Goal: Information Seeking & Learning: Understand process/instructions

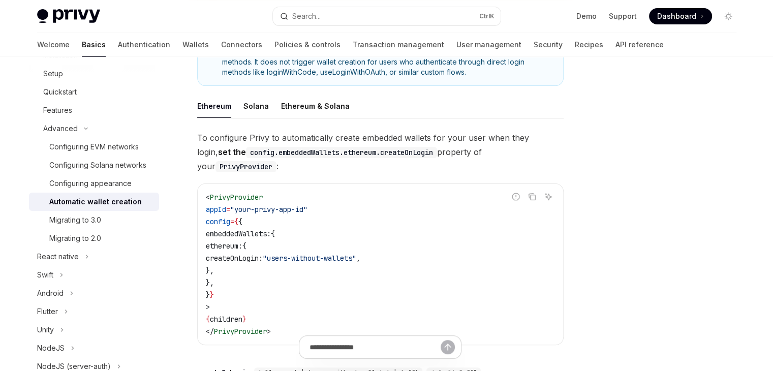
scroll to position [185, 0]
click at [252, 102] on div "Solana" at bounding box center [256, 106] width 25 height 24
type textarea "*"
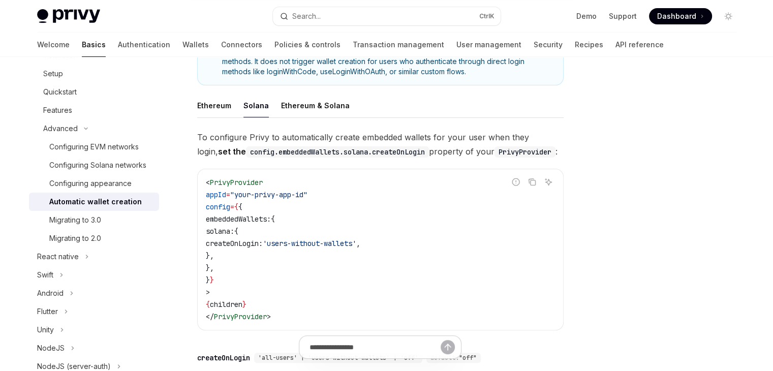
click at [292, 165] on div "To configure Privy to automatically create embedded wallets for your user when …" at bounding box center [380, 290] width 367 height 321
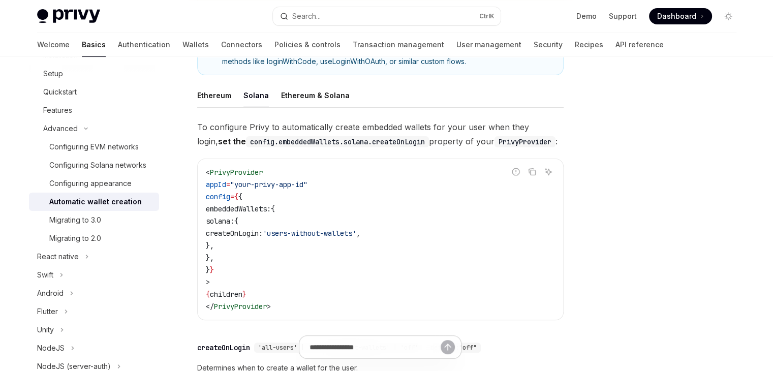
scroll to position [197, 0]
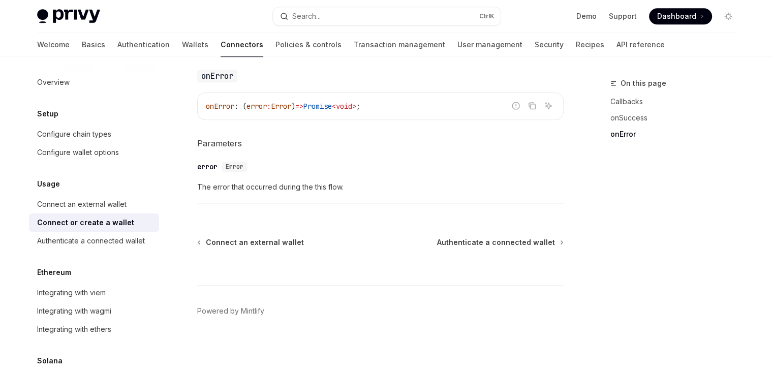
type textarea "*"
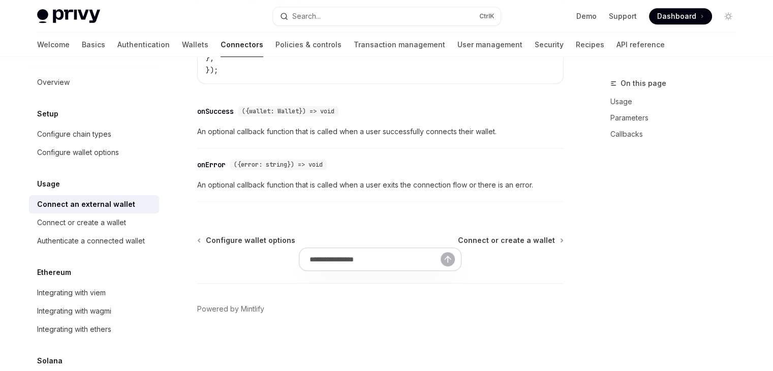
scroll to position [746, 0]
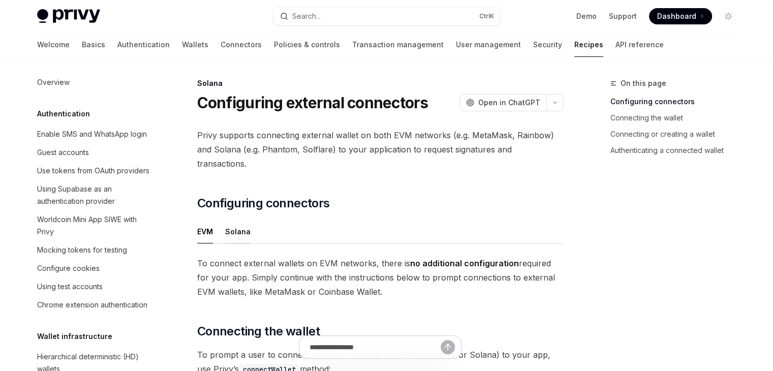
scroll to position [1666, 0]
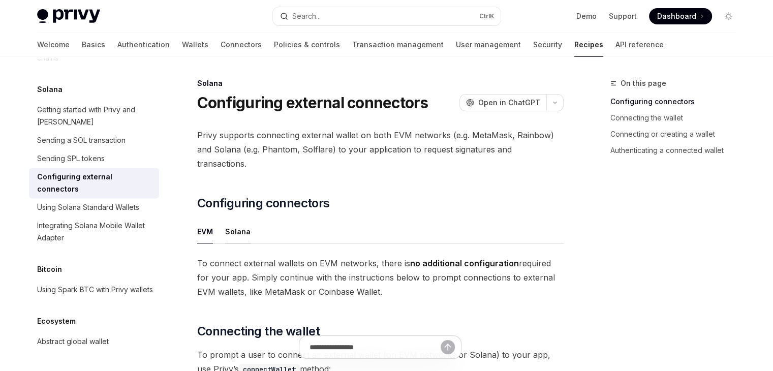
click at [238, 220] on div "Solana" at bounding box center [237, 232] width 25 height 24
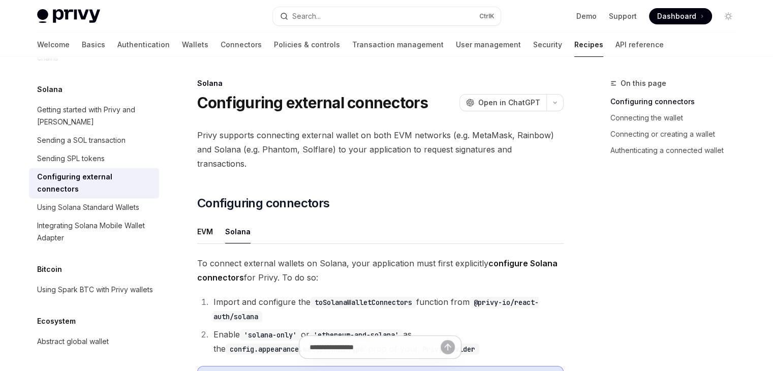
click at [238, 220] on div "Solana" at bounding box center [237, 232] width 25 height 24
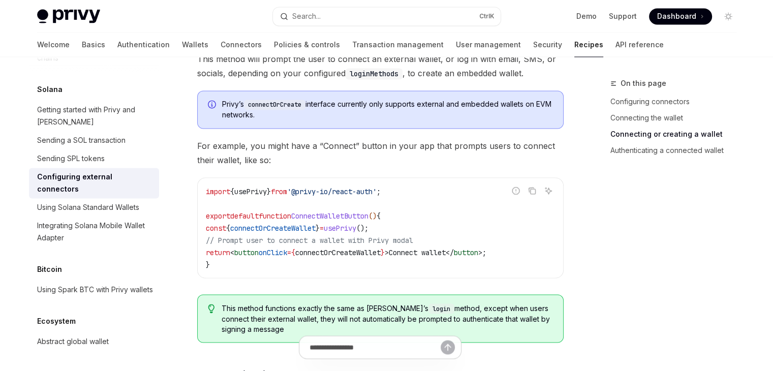
scroll to position [1745, 0]
click at [407, 198] on code "import { usePrivy } from '@privy-io/react-auth' ; export default function Conne…" at bounding box center [380, 228] width 349 height 85
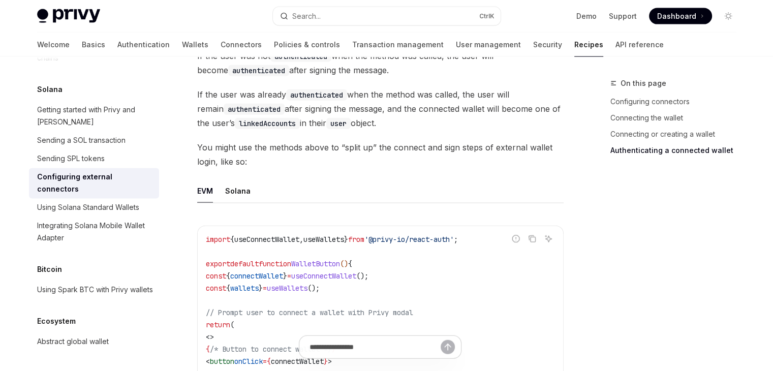
scroll to position [2381, 0]
click at [240, 181] on div "Solana" at bounding box center [237, 192] width 25 height 24
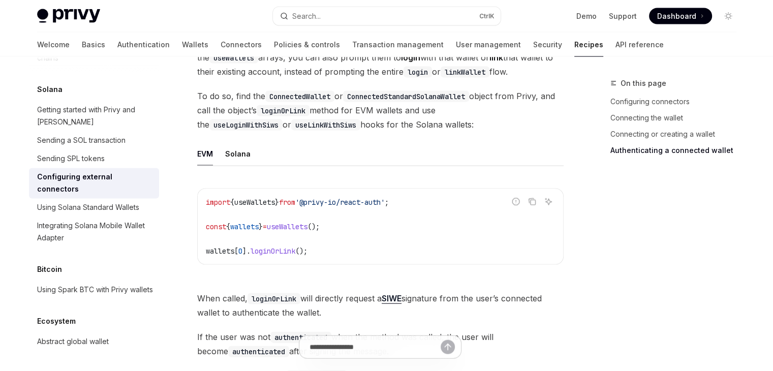
scroll to position [2099, 0]
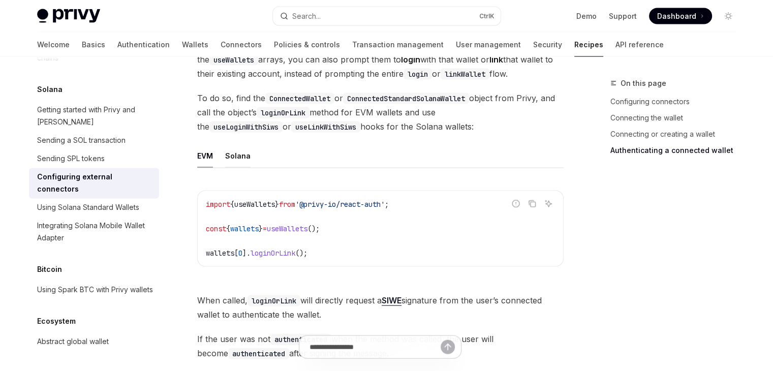
drag, startPoint x: 320, startPoint y: 181, endPoint x: 240, endPoint y: 140, distance: 90.1
click at [240, 144] on div "Solana" at bounding box center [237, 156] width 25 height 24
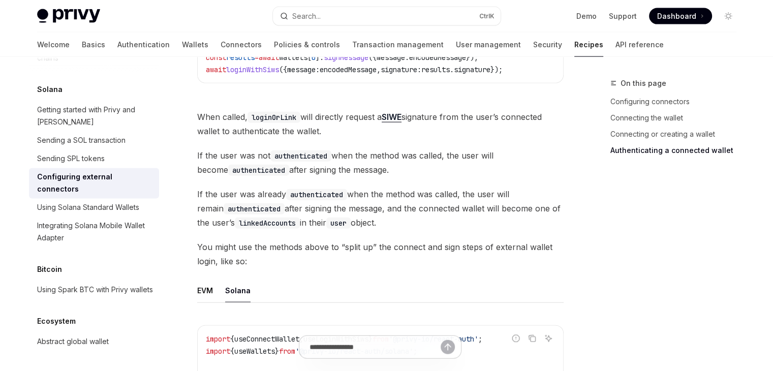
scroll to position [2337, 0]
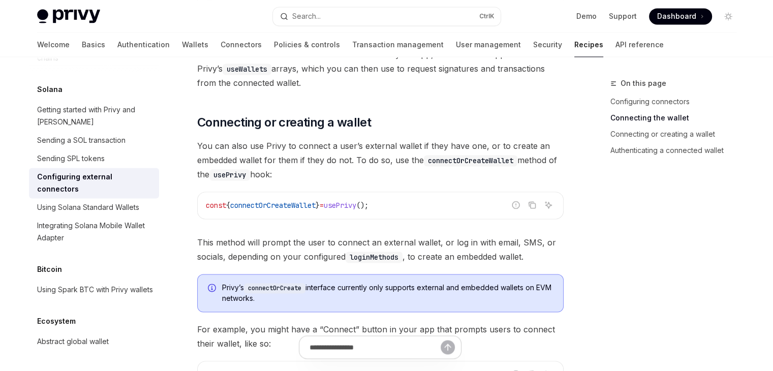
scroll to position [1570, 0]
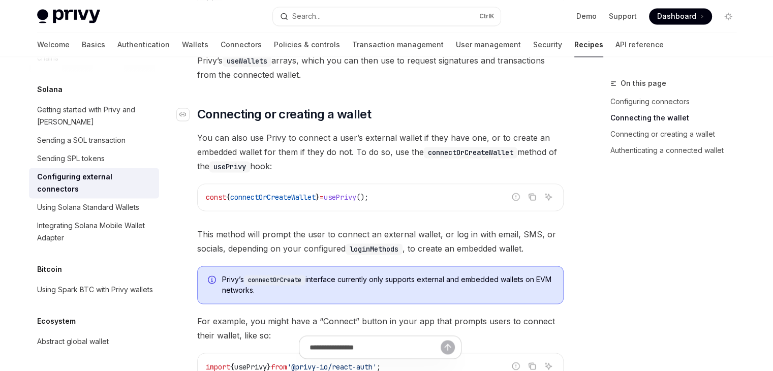
click at [258, 106] on span "Connecting or creating a wallet" at bounding box center [284, 114] width 174 height 16
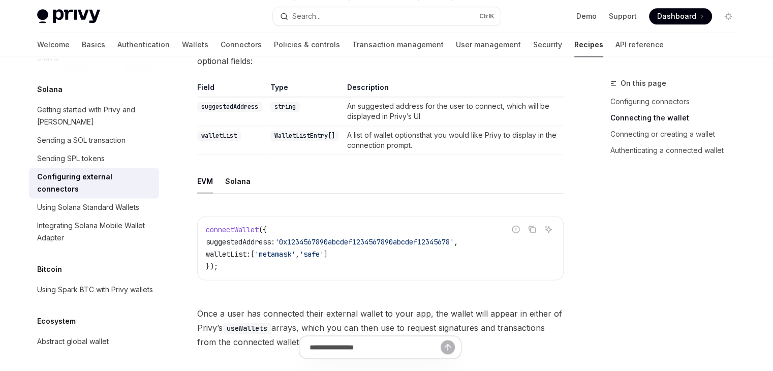
scroll to position [1300, 0]
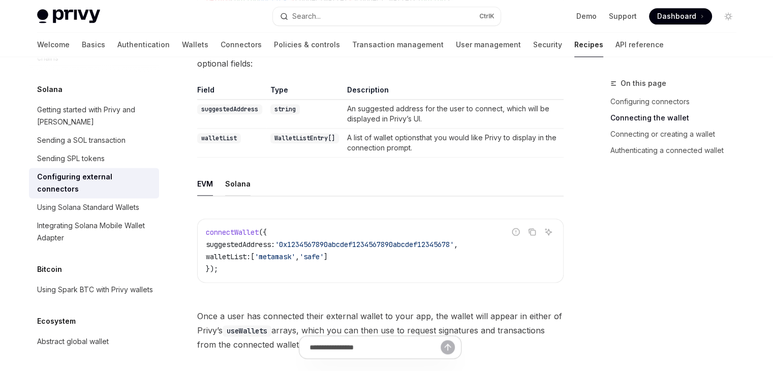
click at [236, 174] on div "Solana" at bounding box center [237, 184] width 25 height 24
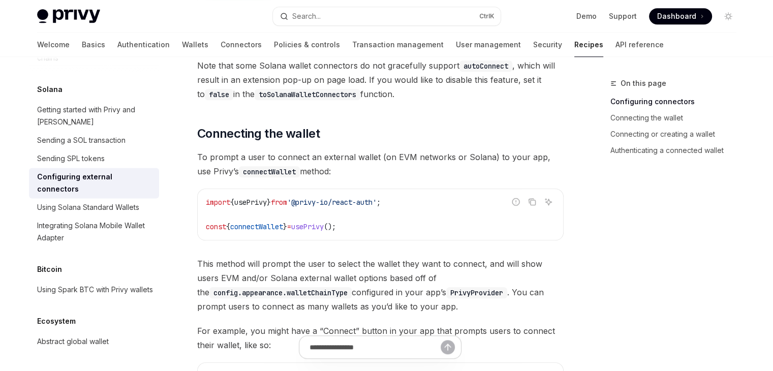
scroll to position [862, 0]
click at [333, 126] on h2 "​ Connecting the wallet" at bounding box center [380, 134] width 367 height 16
click at [187, 128] on div "Navigate to header" at bounding box center [183, 134] width 12 height 12
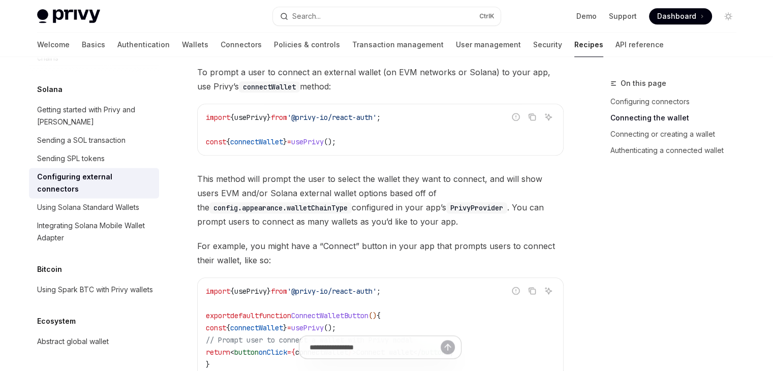
scroll to position [941, 0]
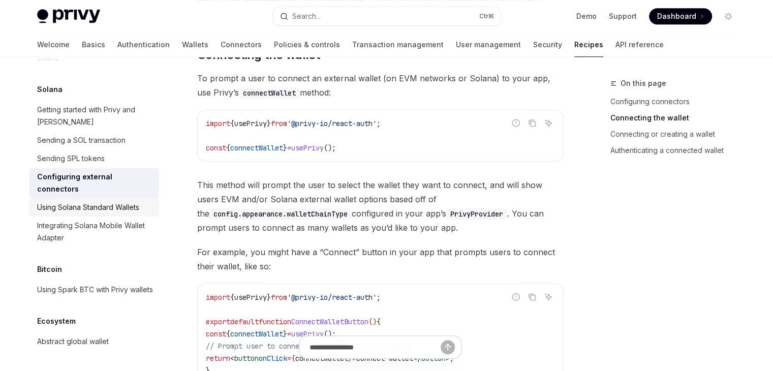
click at [107, 214] on div "Using Solana Standard Wallets" at bounding box center [88, 207] width 102 height 12
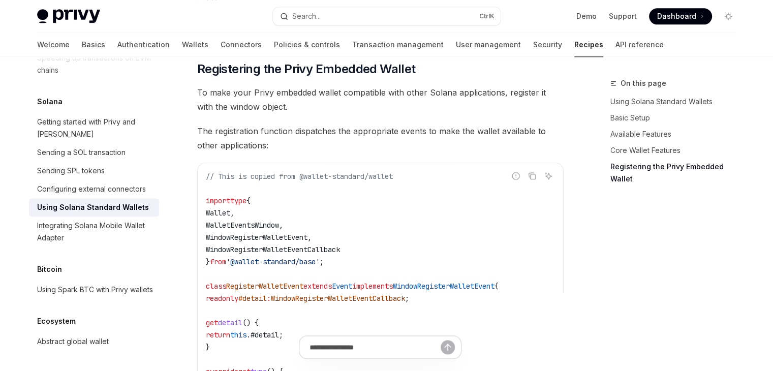
scroll to position [1192, 0]
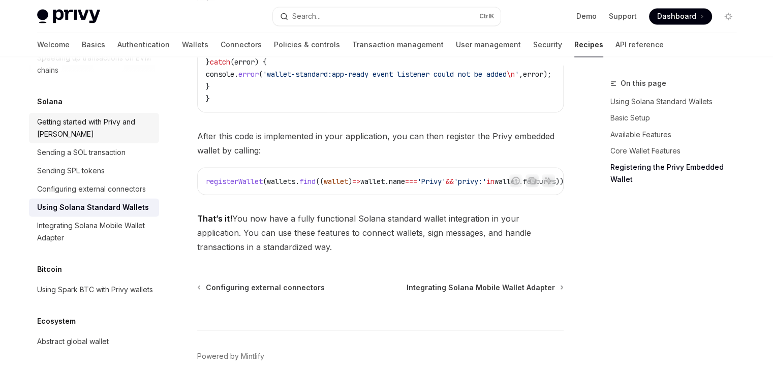
click at [102, 140] on div "Getting started with Privy and [PERSON_NAME]" at bounding box center [95, 128] width 116 height 24
type textarea "*"
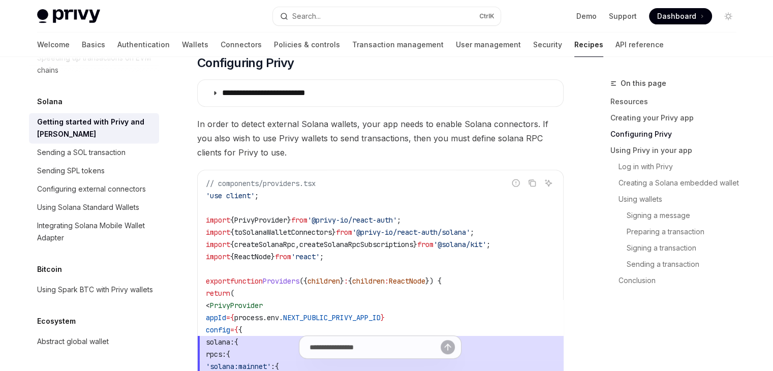
scroll to position [425, 0]
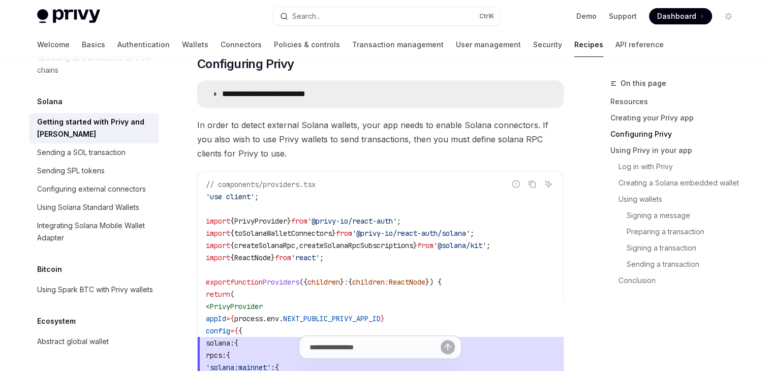
click at [219, 92] on summary "**********" at bounding box center [381, 94] width 366 height 26
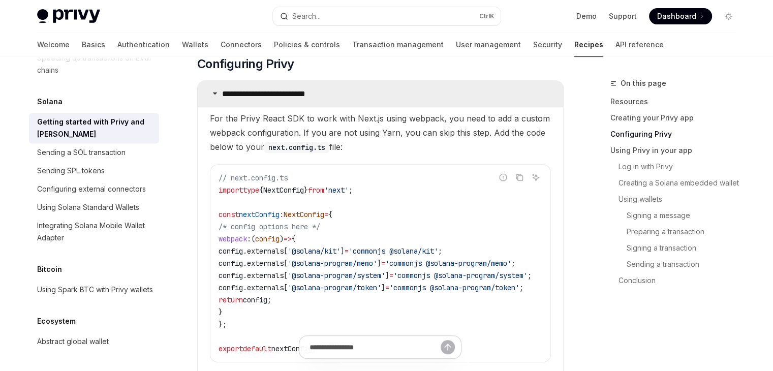
click at [219, 92] on summary "**********" at bounding box center [381, 94] width 366 height 26
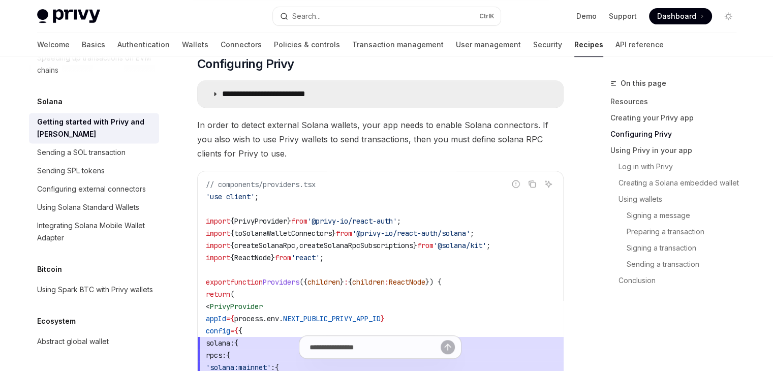
click at [219, 92] on summary "**********" at bounding box center [381, 94] width 366 height 26
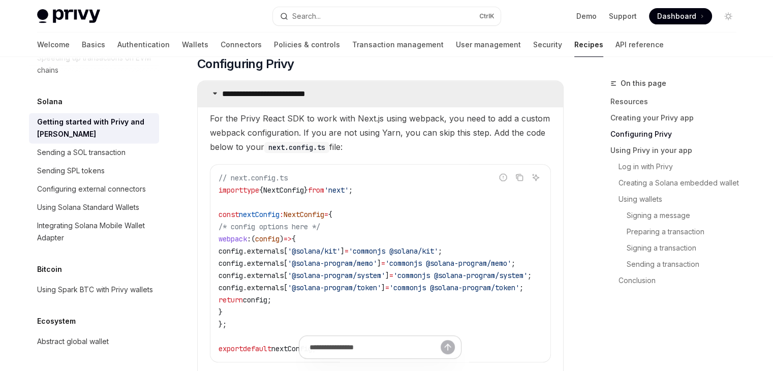
click at [219, 92] on summary "**********" at bounding box center [381, 94] width 366 height 26
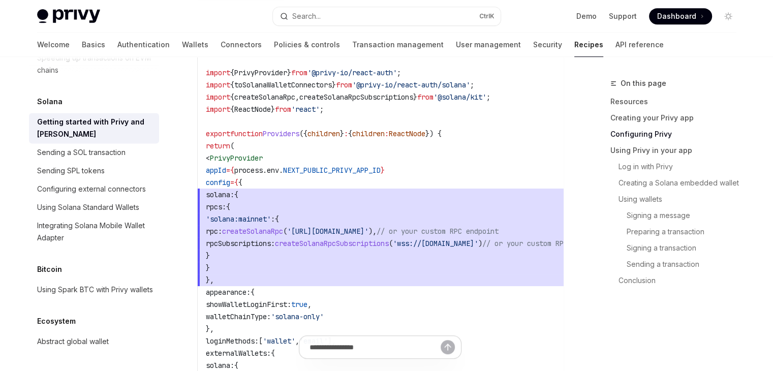
scroll to position [574, 0]
drag, startPoint x: 238, startPoint y: 194, endPoint x: 294, endPoint y: 204, distance: 56.9
click at [294, 204] on code "// components/providers.tsx 'use client' ; import { PrivyProvider } from '@priv…" at bounding box center [417, 274] width 423 height 488
copy code "solana: { rpcs: {"
